Goal: Task Accomplishment & Management: Use online tool/utility

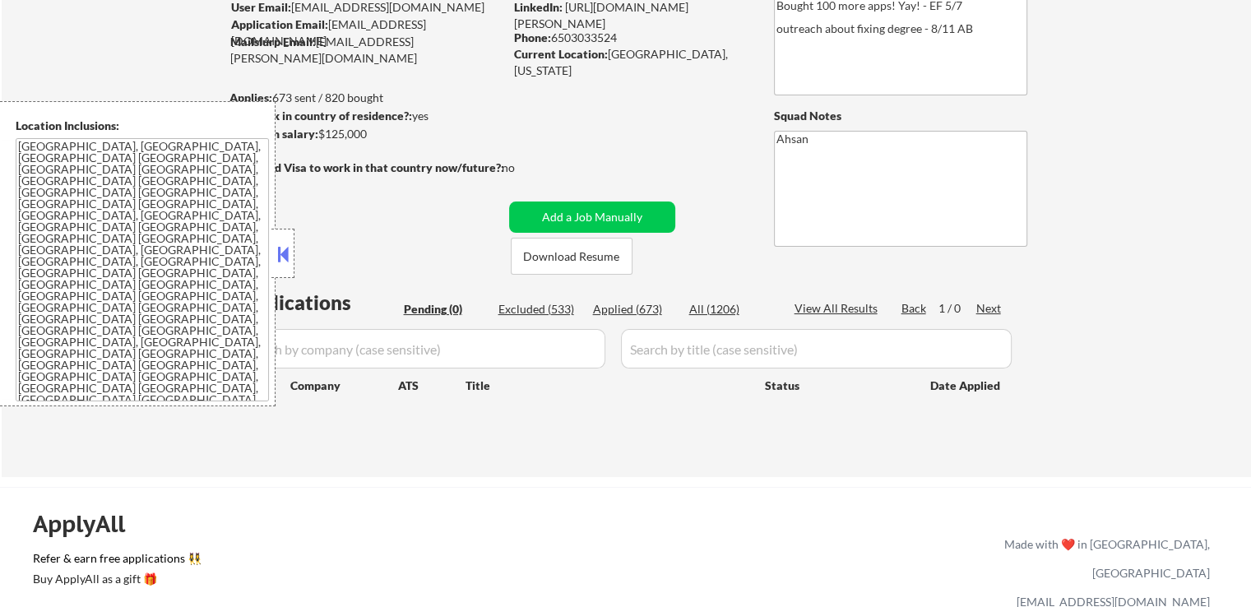
scroll to position [164, 0]
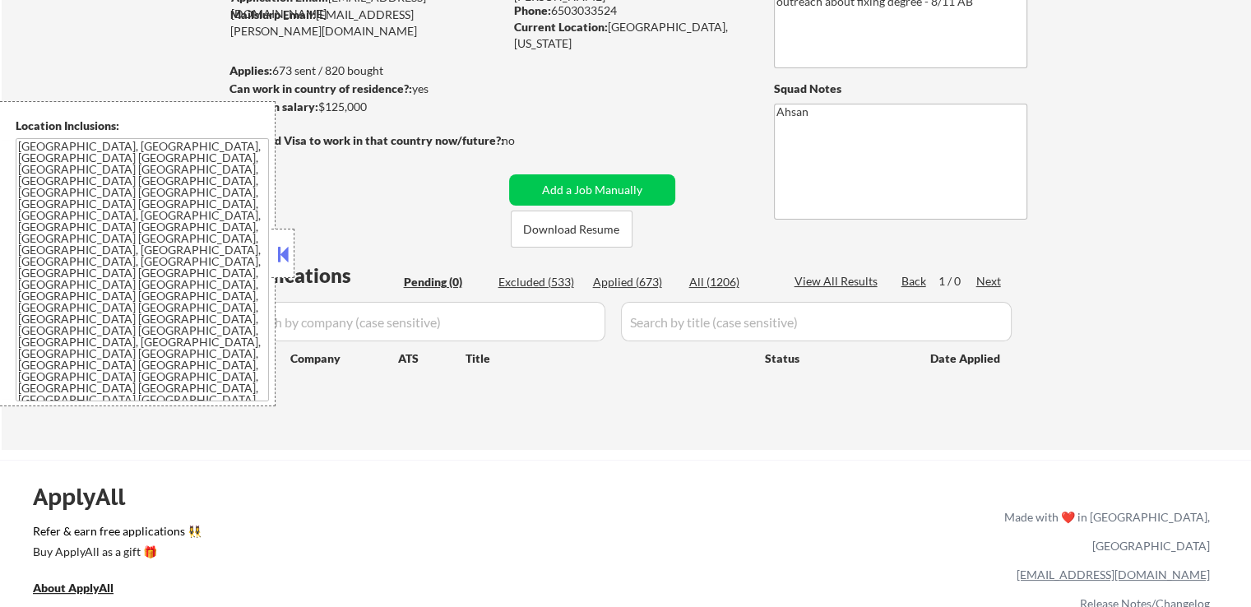
click at [275, 257] on button at bounding box center [283, 254] width 18 height 25
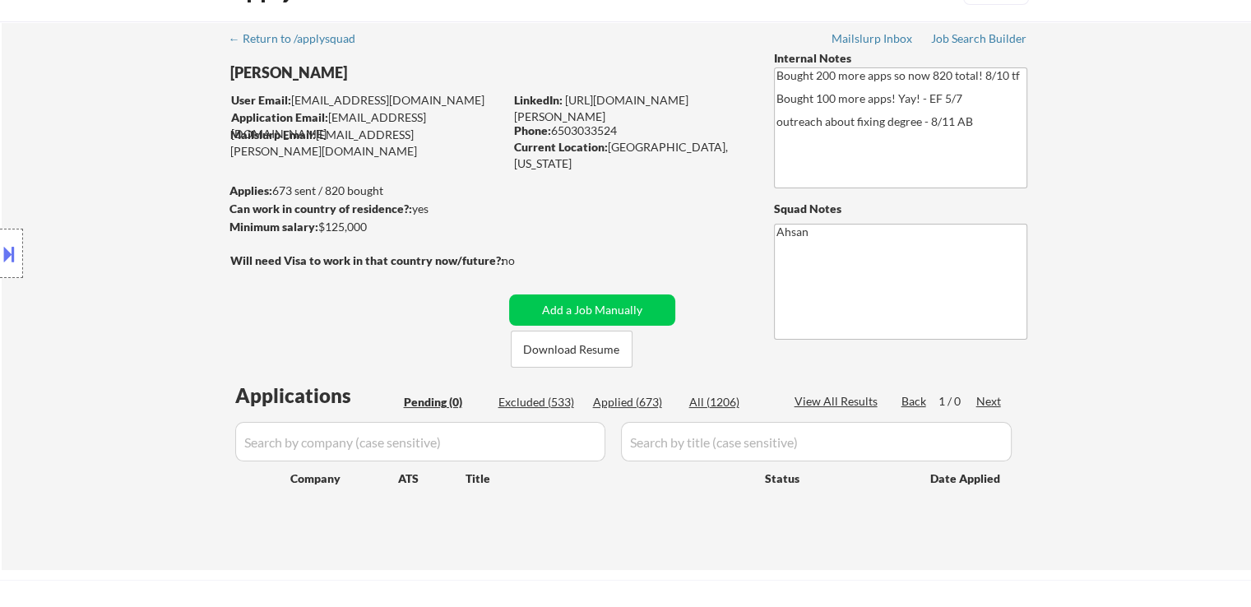
scroll to position [0, 0]
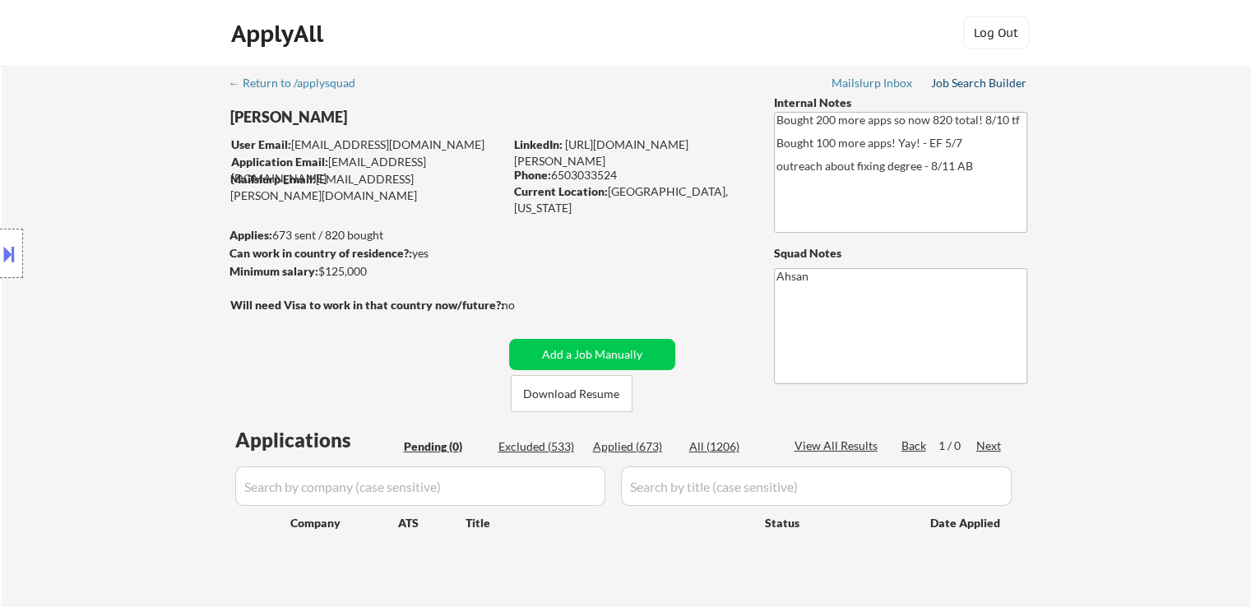
click at [980, 87] on div "Job Search Builder" at bounding box center [979, 83] width 96 height 12
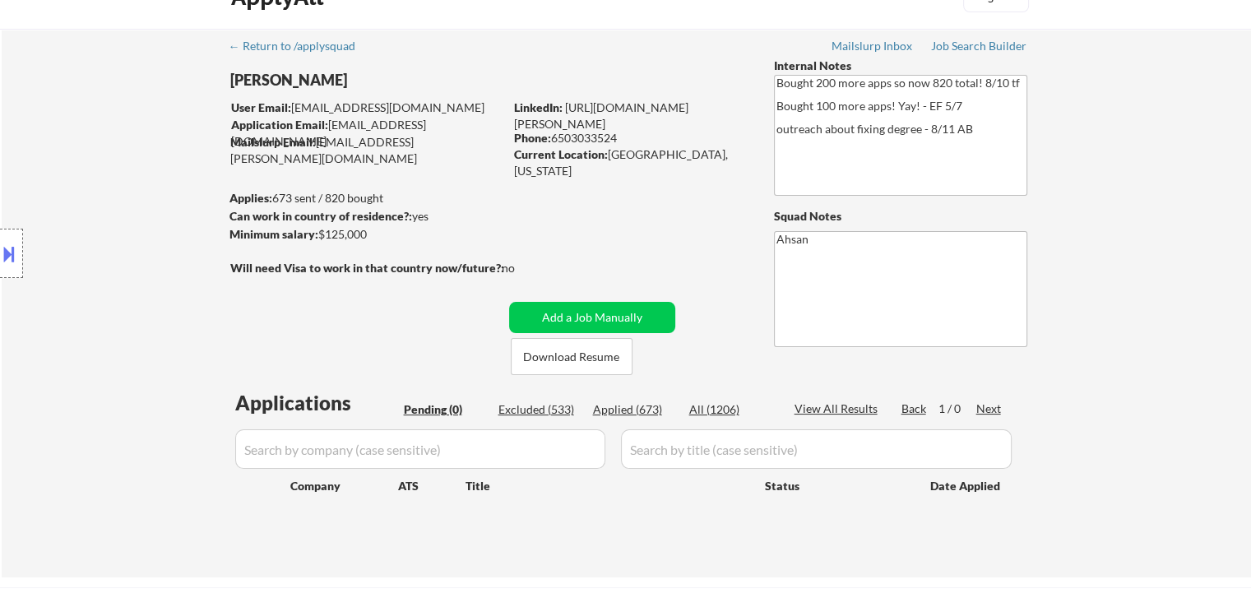
scroll to position [164, 0]
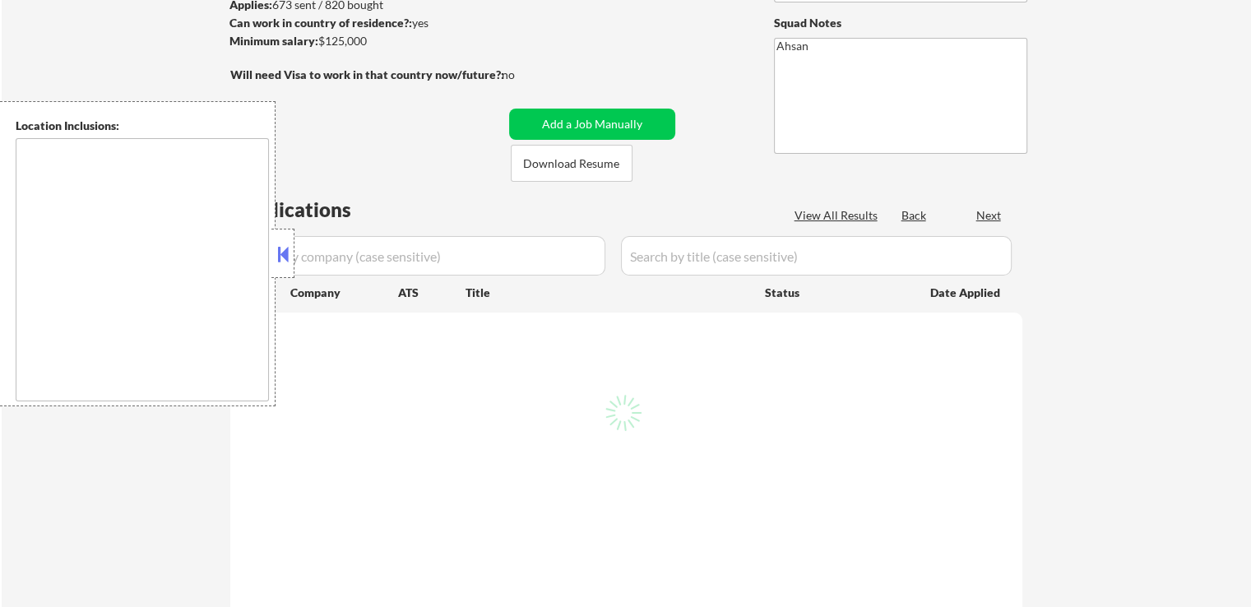
scroll to position [164, 0]
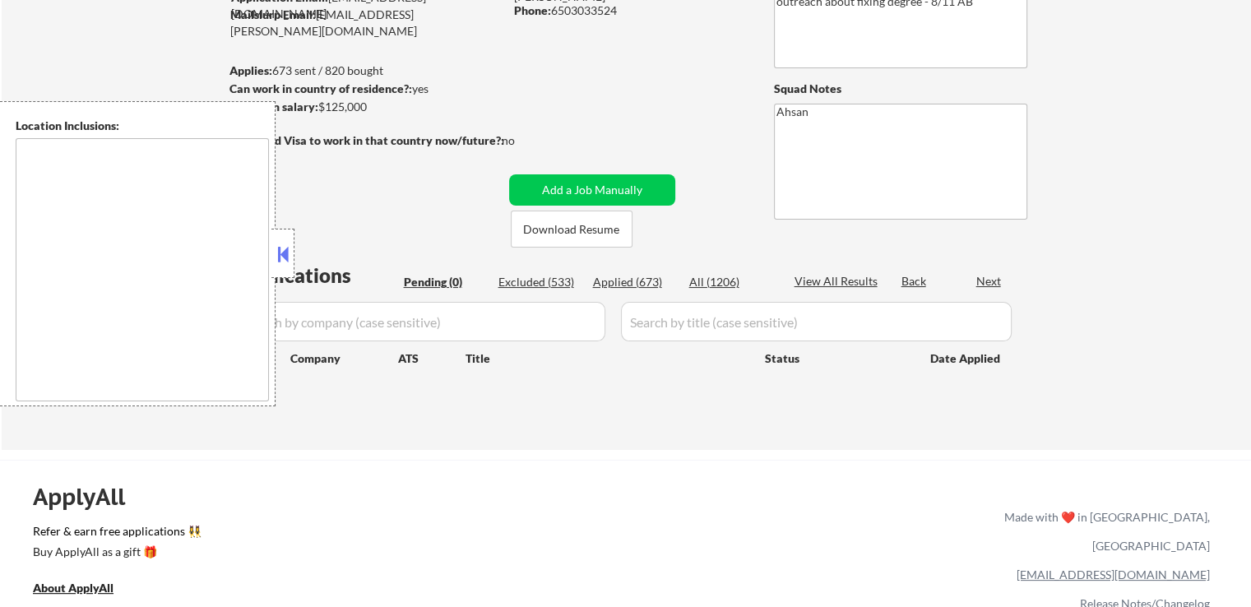
click at [275, 249] on button at bounding box center [283, 254] width 18 height 25
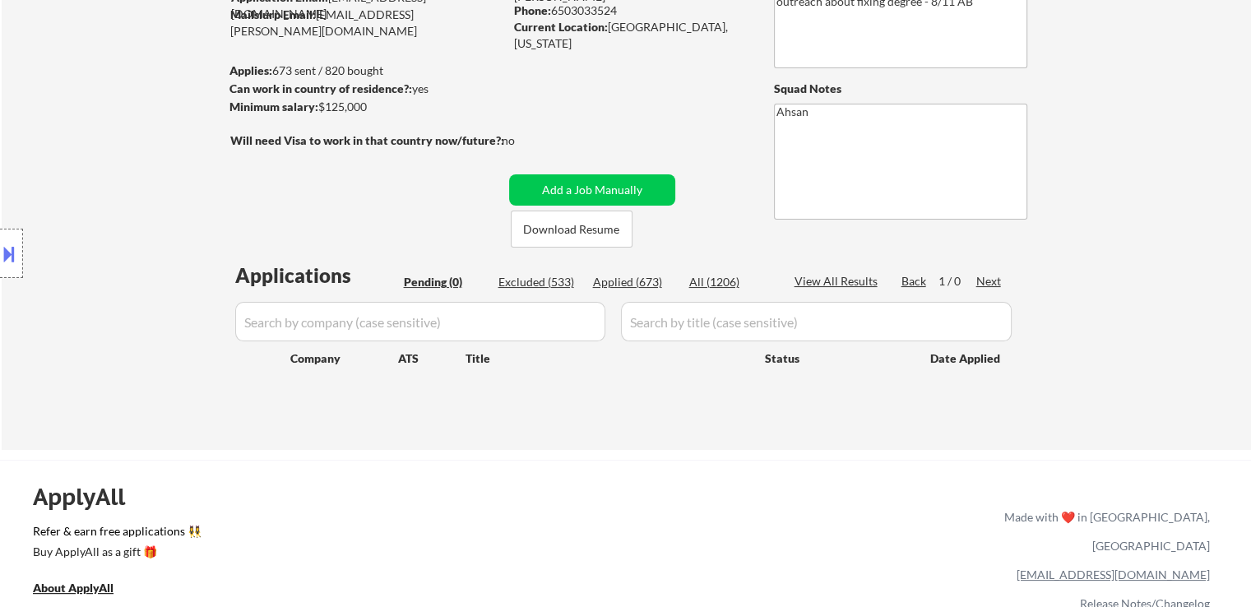
click at [154, 234] on div "Location Inclusions: [GEOGRAPHIC_DATA], [GEOGRAPHIC_DATA] [GEOGRAPHIC_DATA], [G…" at bounding box center [147, 253] width 294 height 305
click at [149, 232] on div "Location Inclusions: [GEOGRAPHIC_DATA], [GEOGRAPHIC_DATA] [GEOGRAPHIC_DATA], [G…" at bounding box center [147, 253] width 294 height 305
click at [148, 232] on div "Location Inclusions: [GEOGRAPHIC_DATA], [GEOGRAPHIC_DATA] [GEOGRAPHIC_DATA], [G…" at bounding box center [147, 253] width 294 height 305
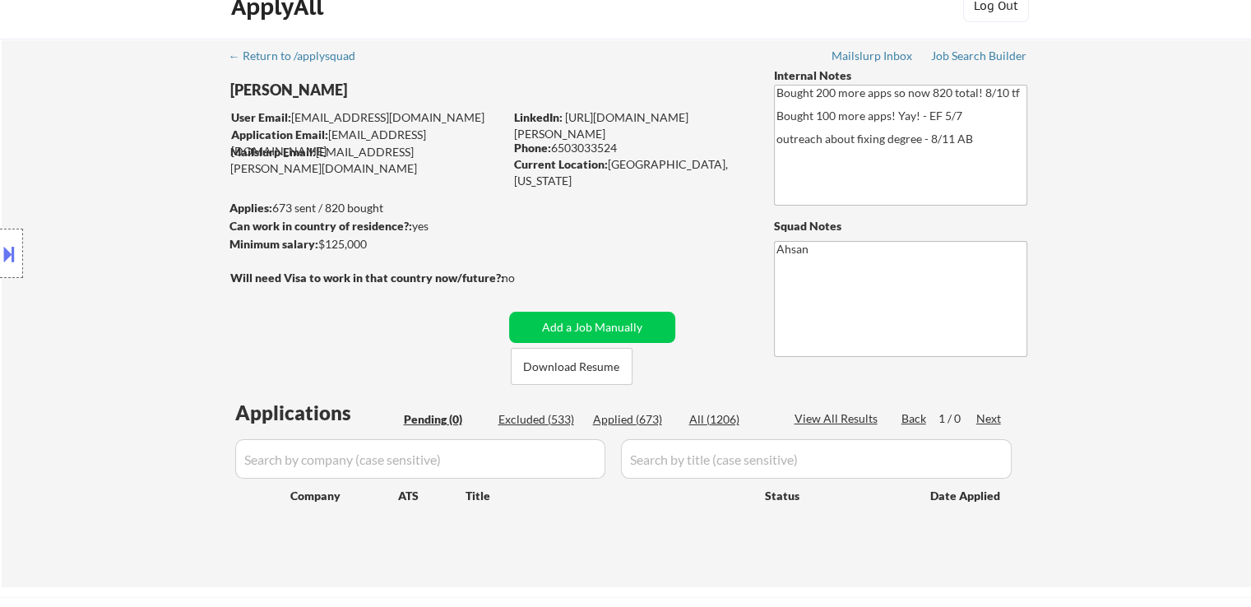
scroll to position [0, 0]
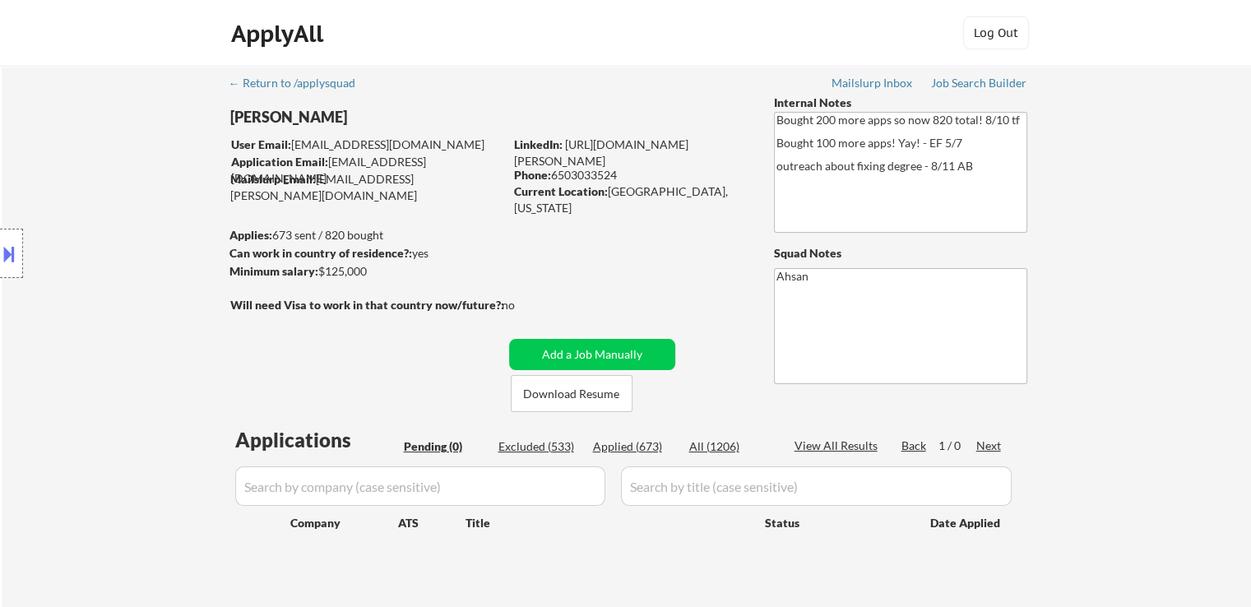
click at [138, 234] on div "Location Inclusions: [GEOGRAPHIC_DATA], [GEOGRAPHIC_DATA] [GEOGRAPHIC_DATA], [G…" at bounding box center [147, 253] width 294 height 305
click at [204, 251] on div "Location Inclusions: [GEOGRAPHIC_DATA], [GEOGRAPHIC_DATA] [GEOGRAPHIC_DATA], [G…" at bounding box center [147, 253] width 294 height 305
drag, startPoint x: 135, startPoint y: 144, endPoint x: 280, endPoint y: 199, distance: 155.6
click at [135, 144] on div "Location Inclusions: [GEOGRAPHIC_DATA], [GEOGRAPHIC_DATA] [GEOGRAPHIC_DATA], [G…" at bounding box center [147, 253] width 294 height 305
